Goal: Check status: Check status

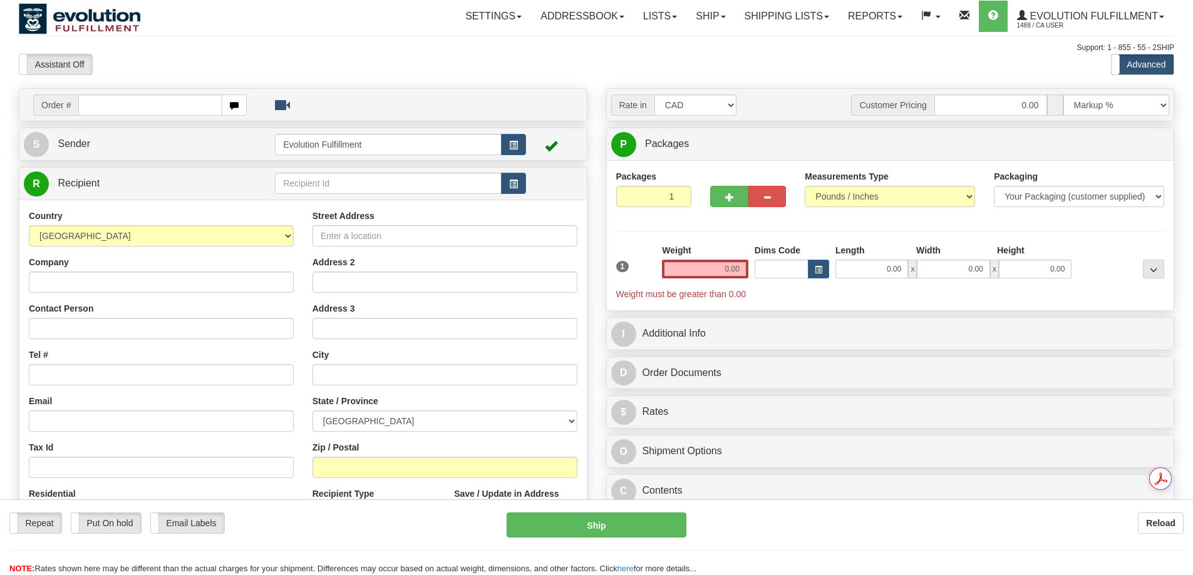
click at [790, 19] on link "Shipping lists" at bounding box center [786, 16] width 103 height 31
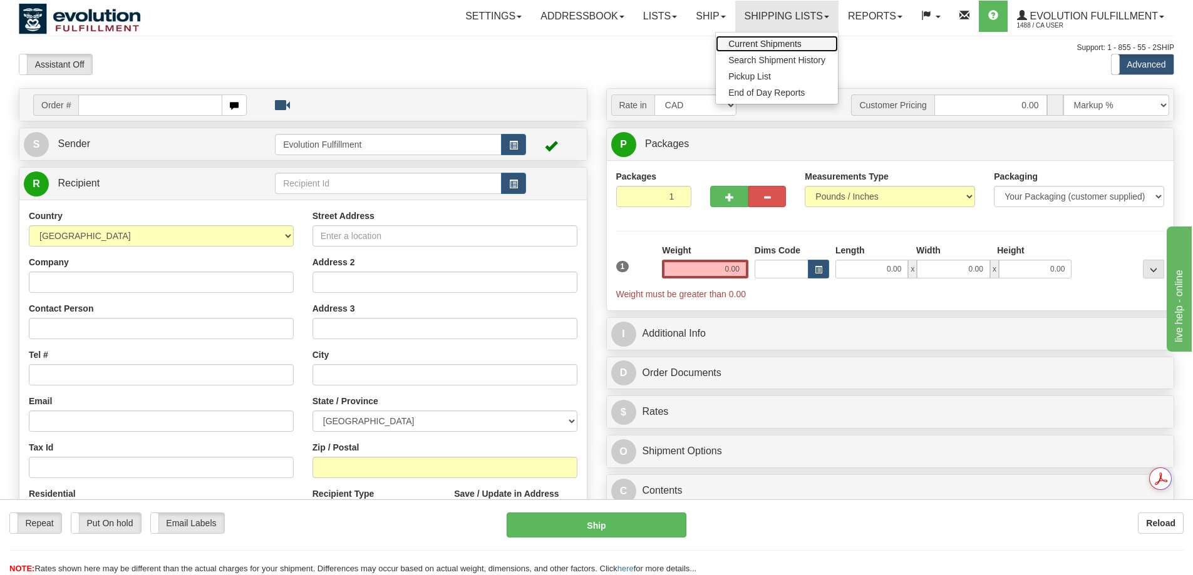
click at [753, 41] on span "Current Shipments" at bounding box center [764, 44] width 73 height 10
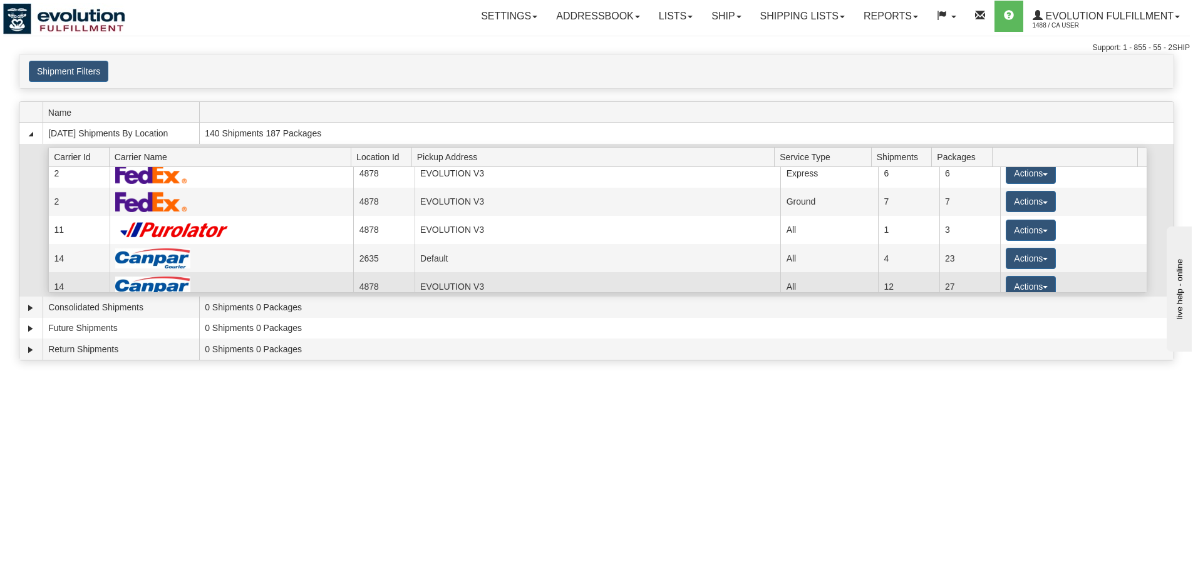
scroll to position [105, 0]
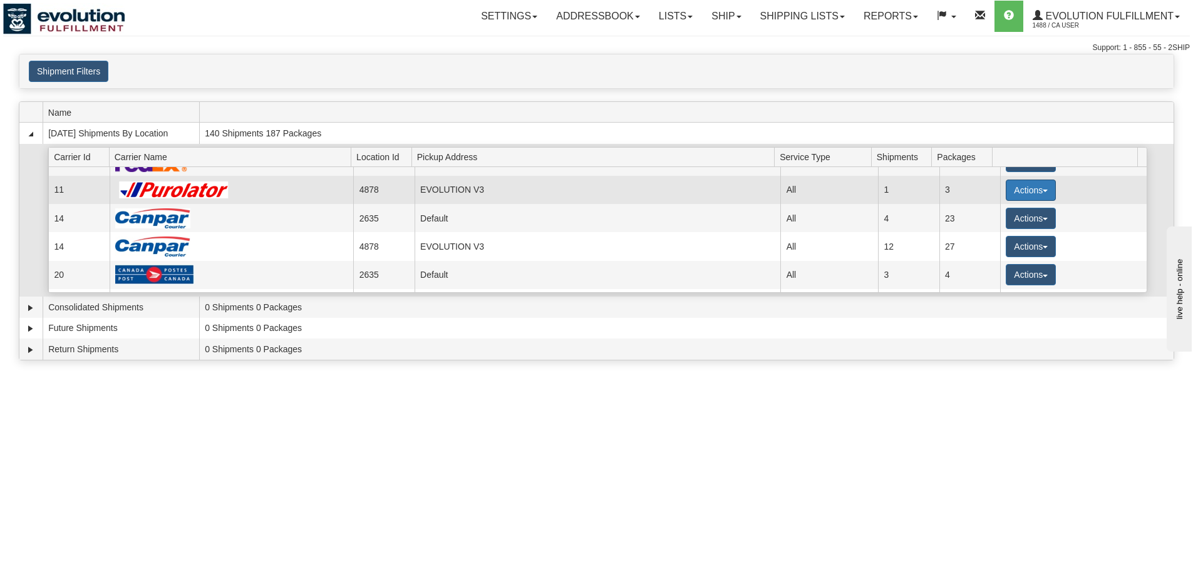
click at [1017, 192] on button "Actions" at bounding box center [1030, 190] width 50 height 21
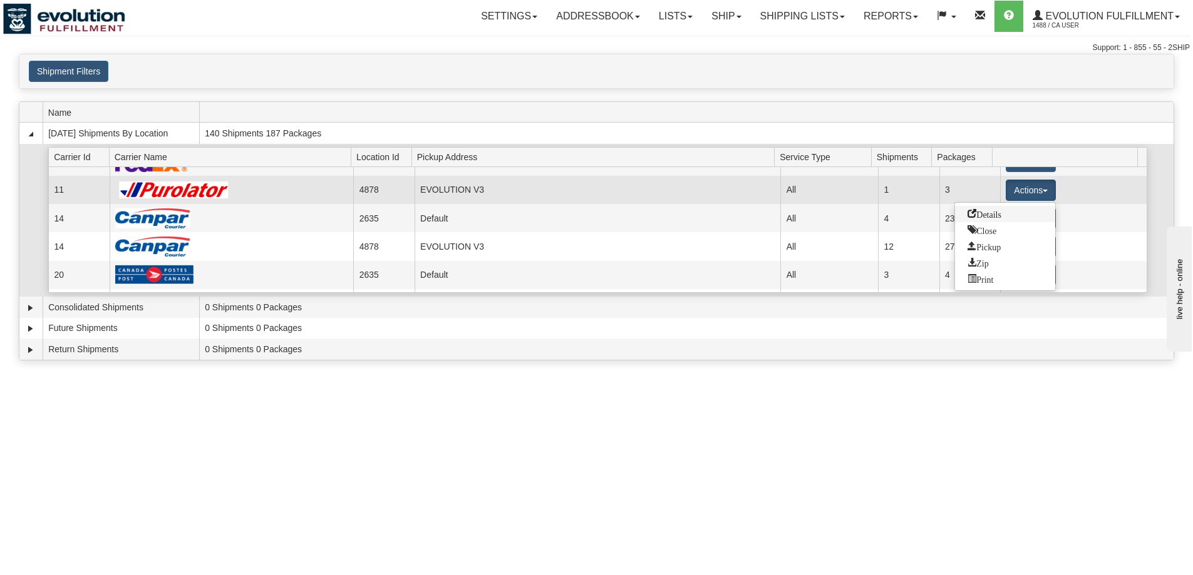
click at [1014, 210] on link "Details" at bounding box center [1005, 214] width 100 height 16
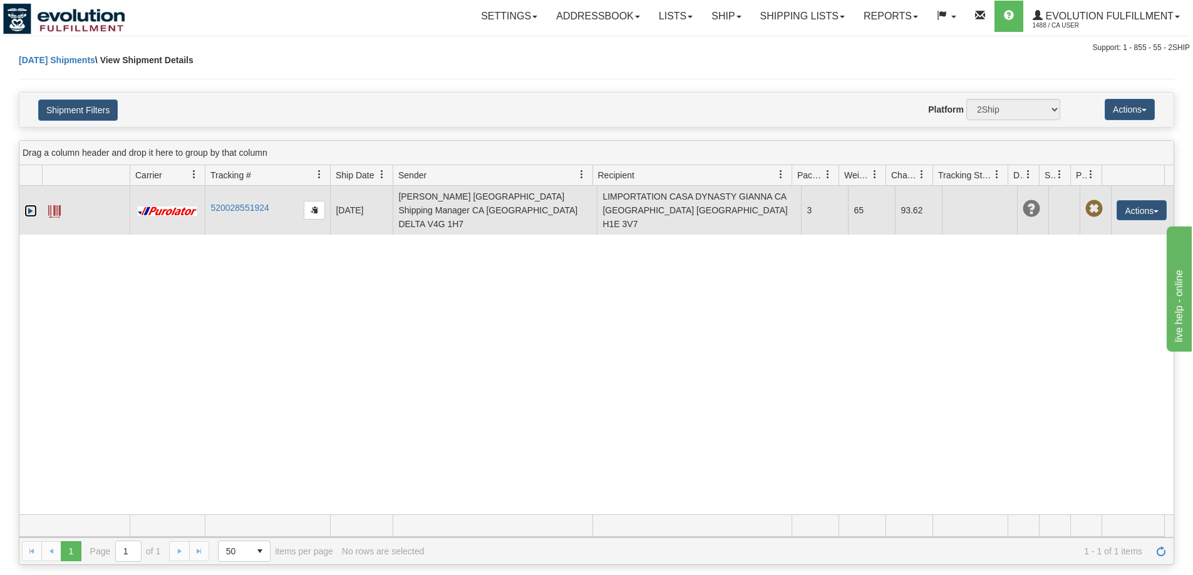
click at [29, 205] on link "Expand" at bounding box center [30, 211] width 13 height 13
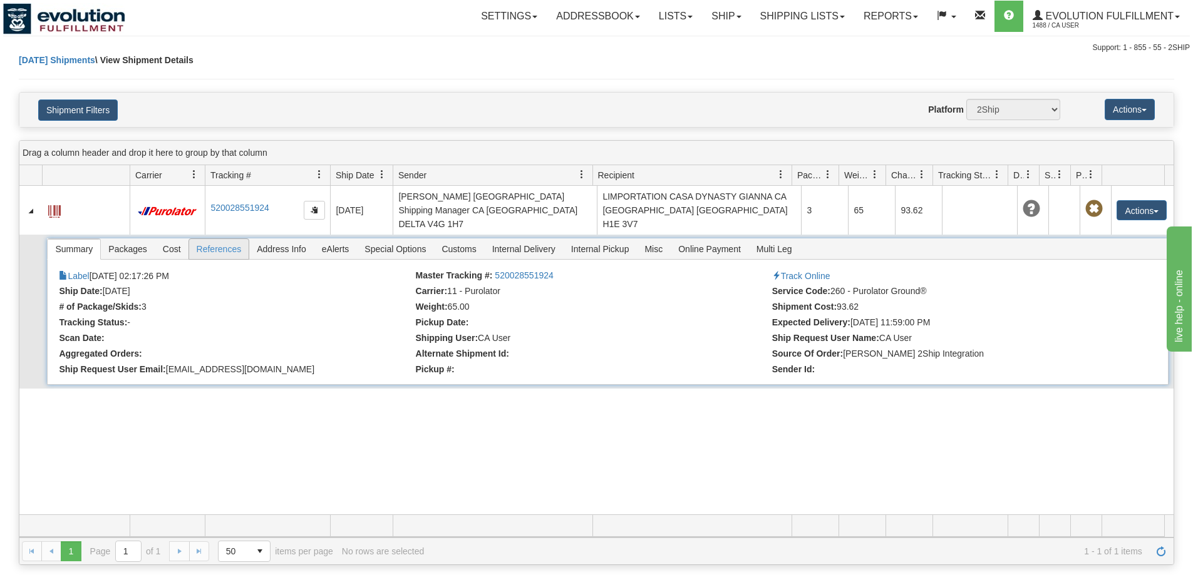
click at [208, 239] on span "References" at bounding box center [219, 249] width 60 height 20
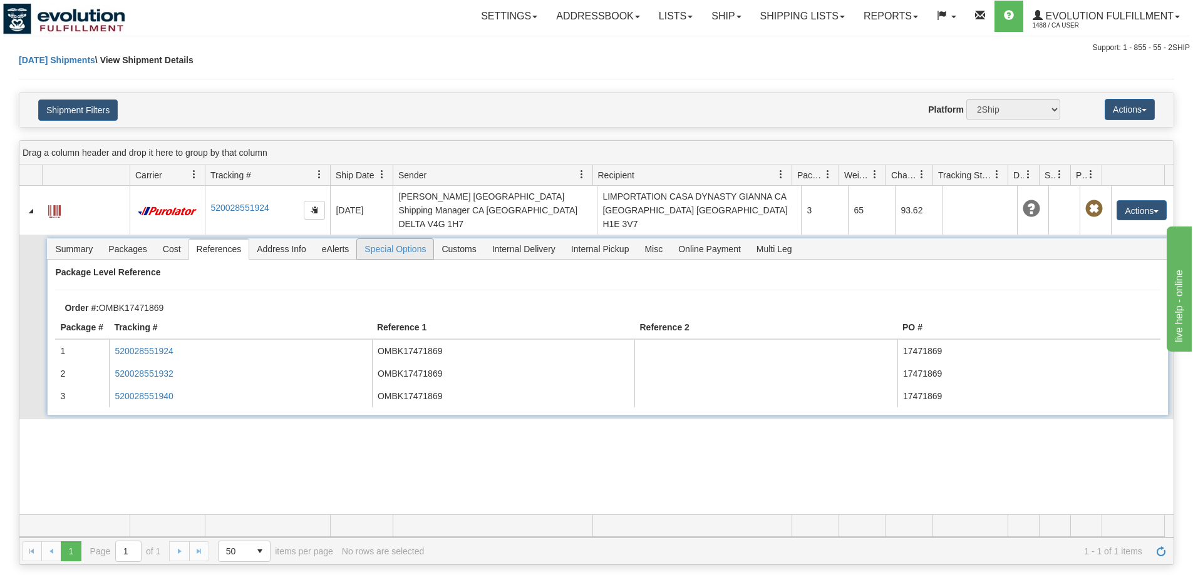
click at [401, 239] on span "Special Options" at bounding box center [395, 249] width 76 height 20
